Goal: Leave review/rating

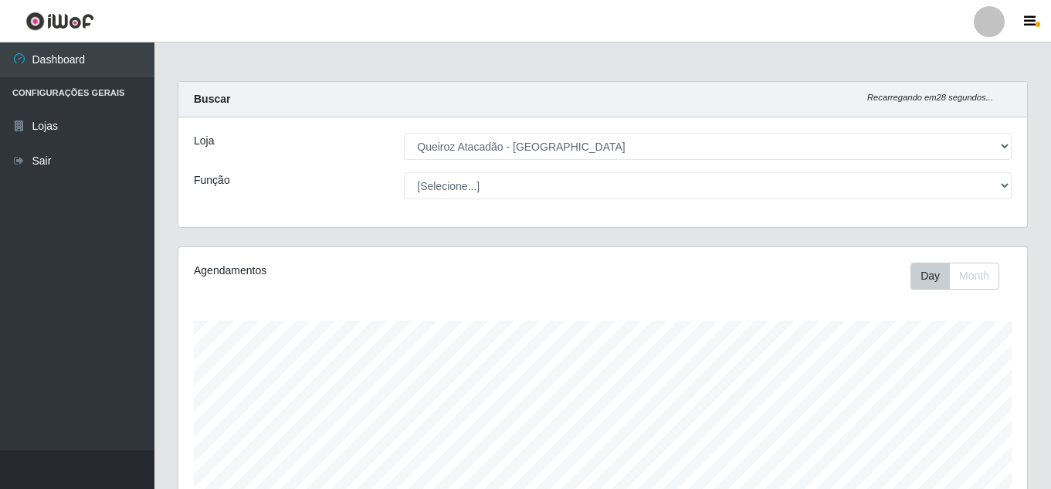
select select "225"
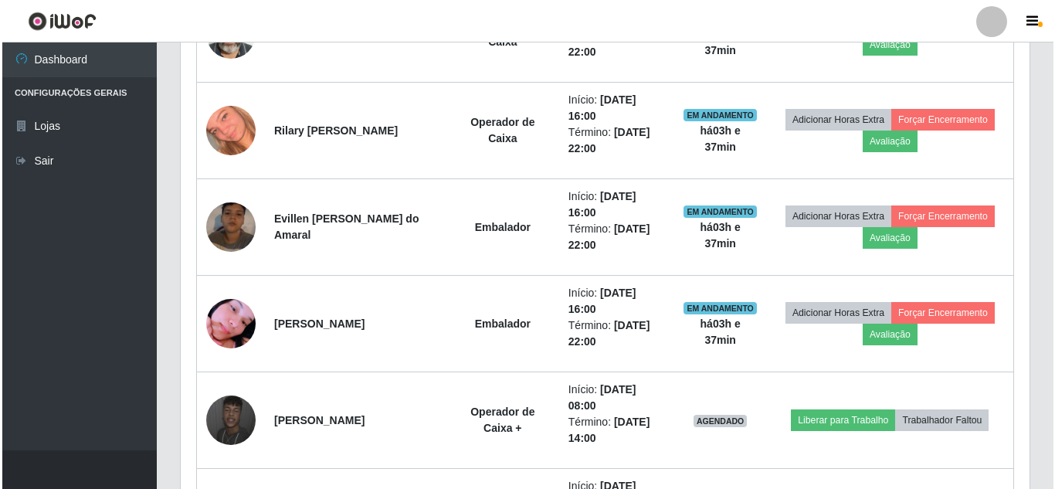
scroll to position [681, 0]
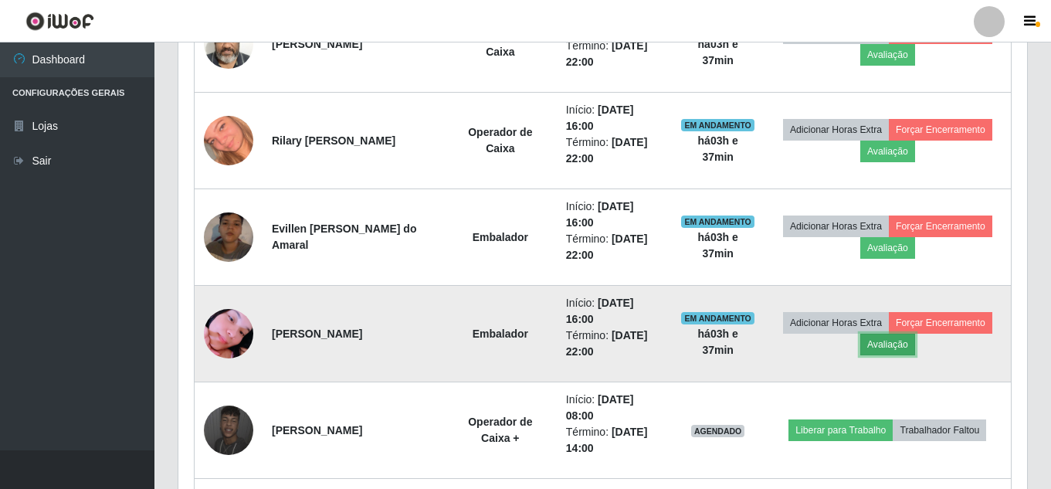
click at [890, 347] on button "Avaliação" at bounding box center [888, 345] width 55 height 22
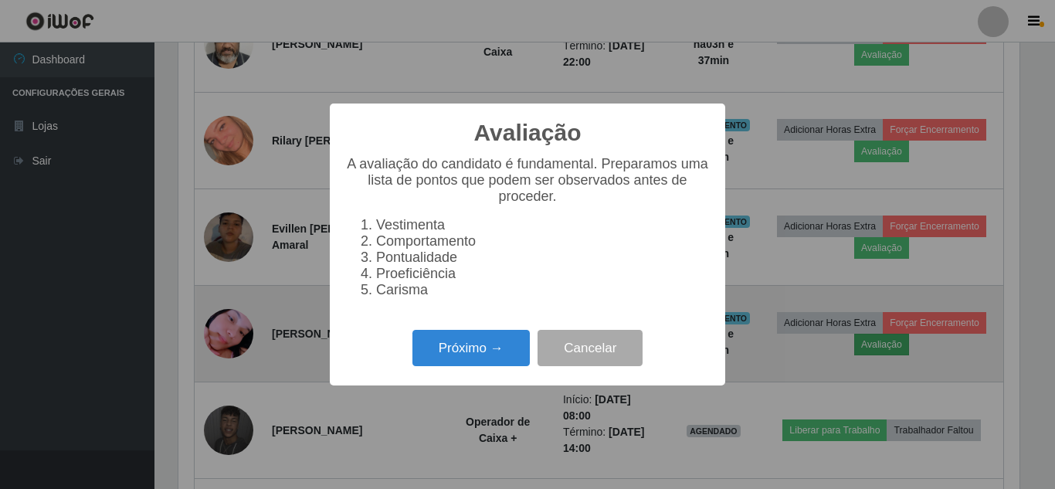
scroll to position [321, 841]
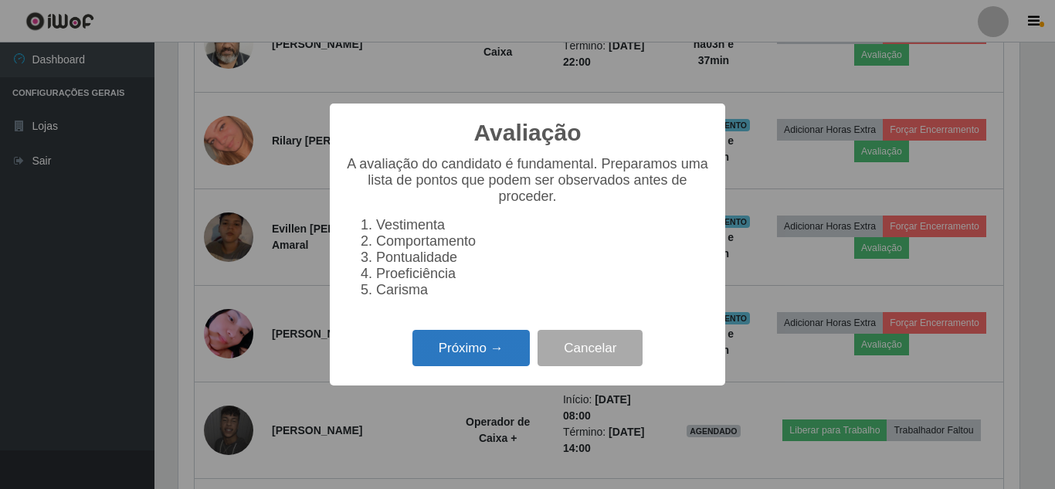
click at [501, 360] on button "Próximo →" at bounding box center [471, 348] width 117 height 36
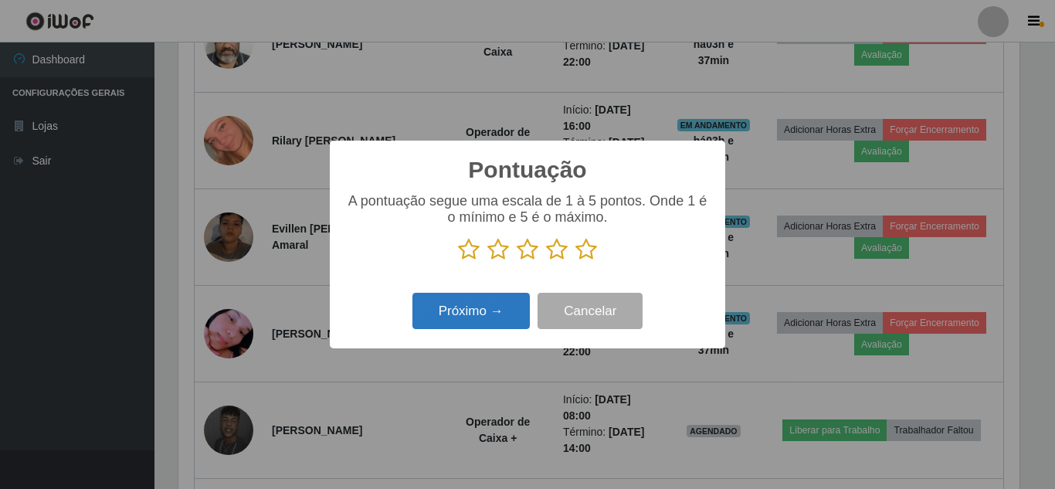
scroll to position [772239, 771718]
click at [471, 246] on icon at bounding box center [469, 249] width 22 height 23
click at [458, 261] on input "radio" at bounding box center [458, 261] width 0 height 0
click at [480, 305] on button "Próximo →" at bounding box center [471, 311] width 117 height 36
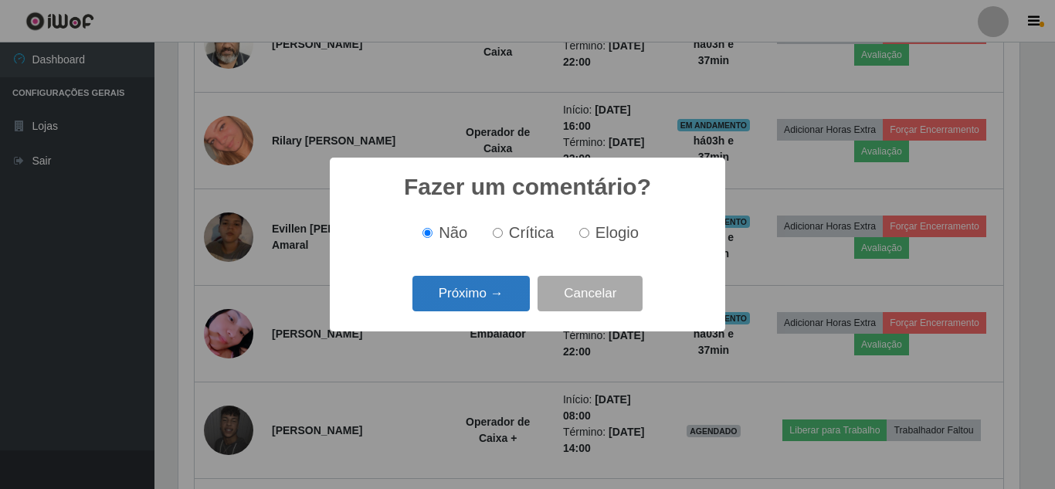
click at [475, 290] on button "Próximo →" at bounding box center [471, 294] width 117 height 36
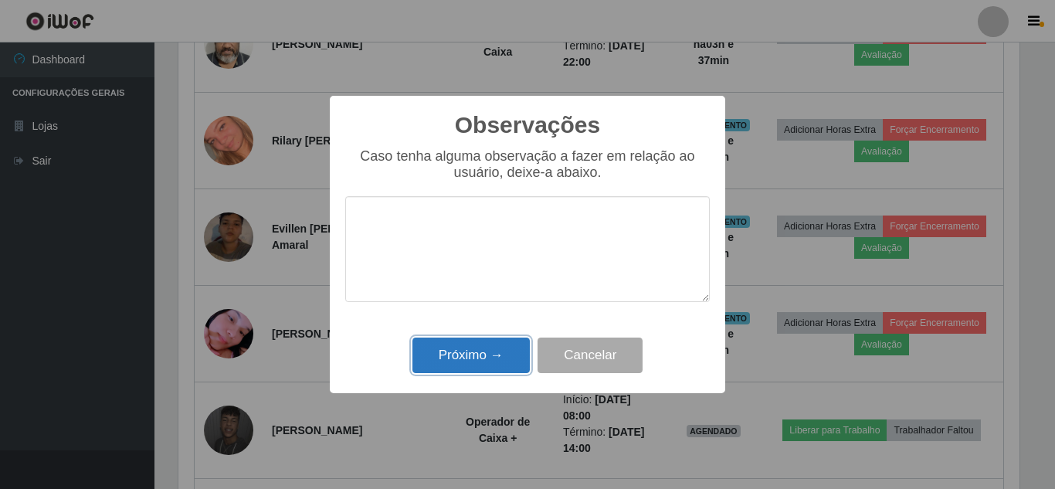
click at [512, 350] on button "Próximo →" at bounding box center [471, 356] width 117 height 36
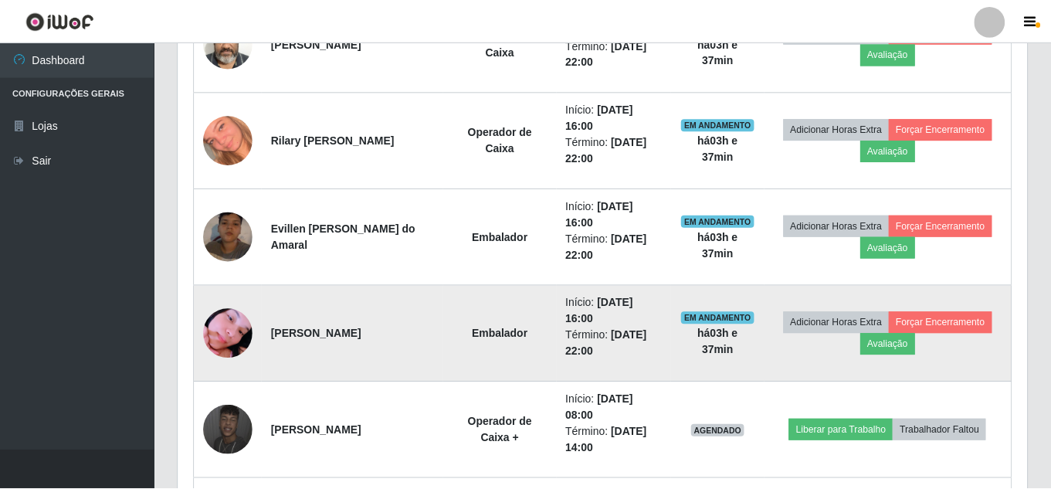
scroll to position [321, 849]
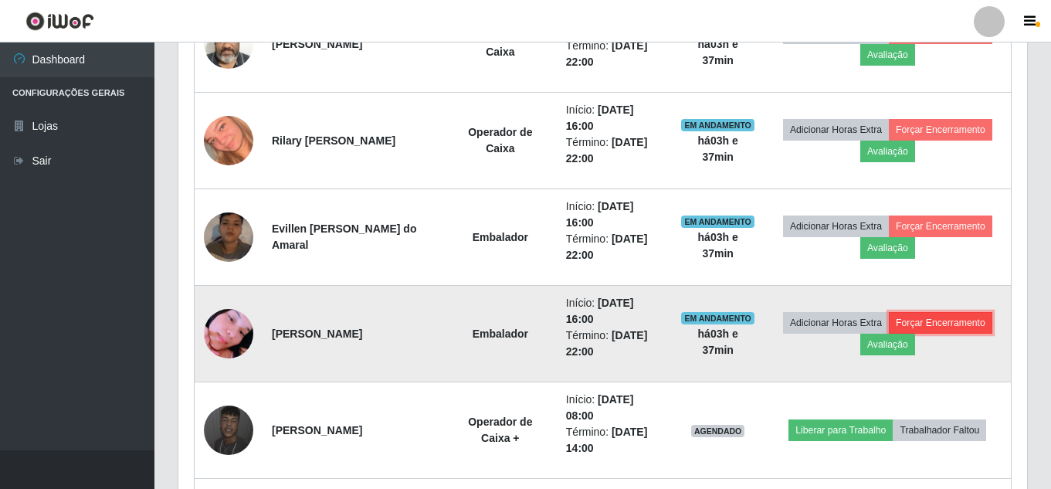
click at [926, 316] on button "Forçar Encerramento" at bounding box center [941, 323] width 104 height 22
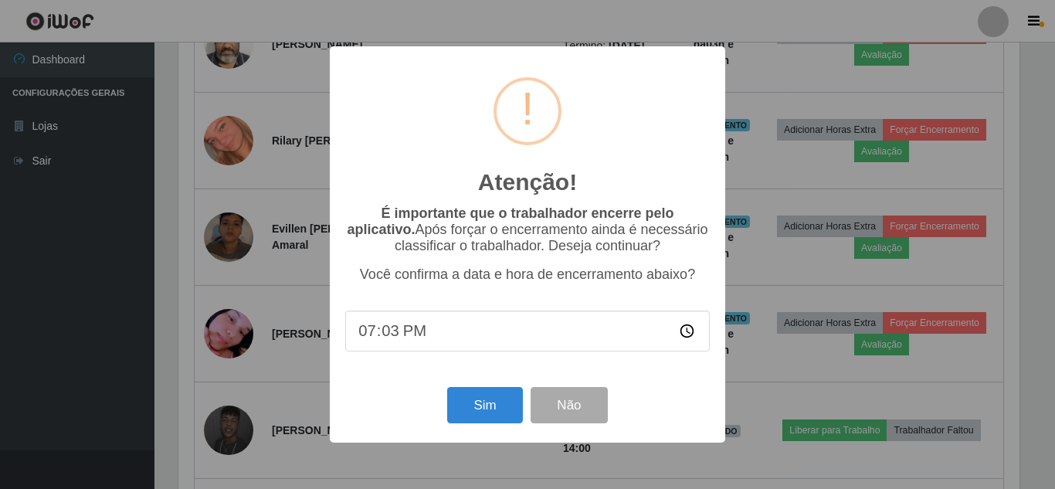
type input "19:37"
click at [490, 413] on button "Sim" at bounding box center [484, 405] width 75 height 36
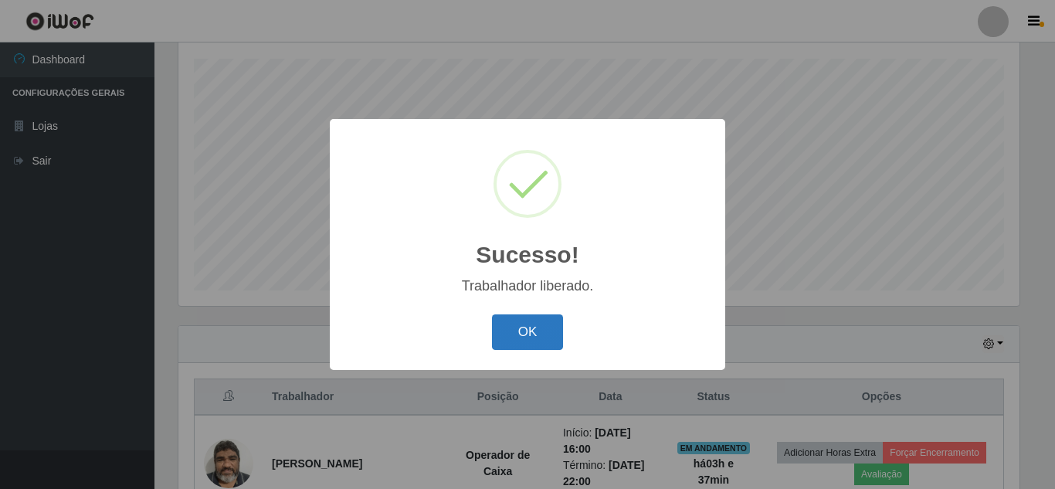
click at [519, 340] on button "OK" at bounding box center [528, 332] width 72 height 36
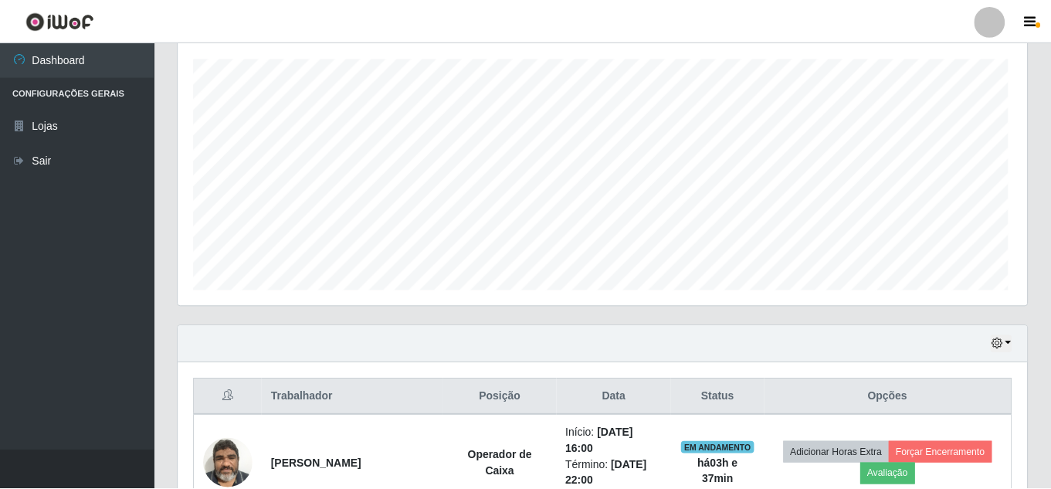
scroll to position [321, 849]
